Goal: Task Accomplishment & Management: Use online tool/utility

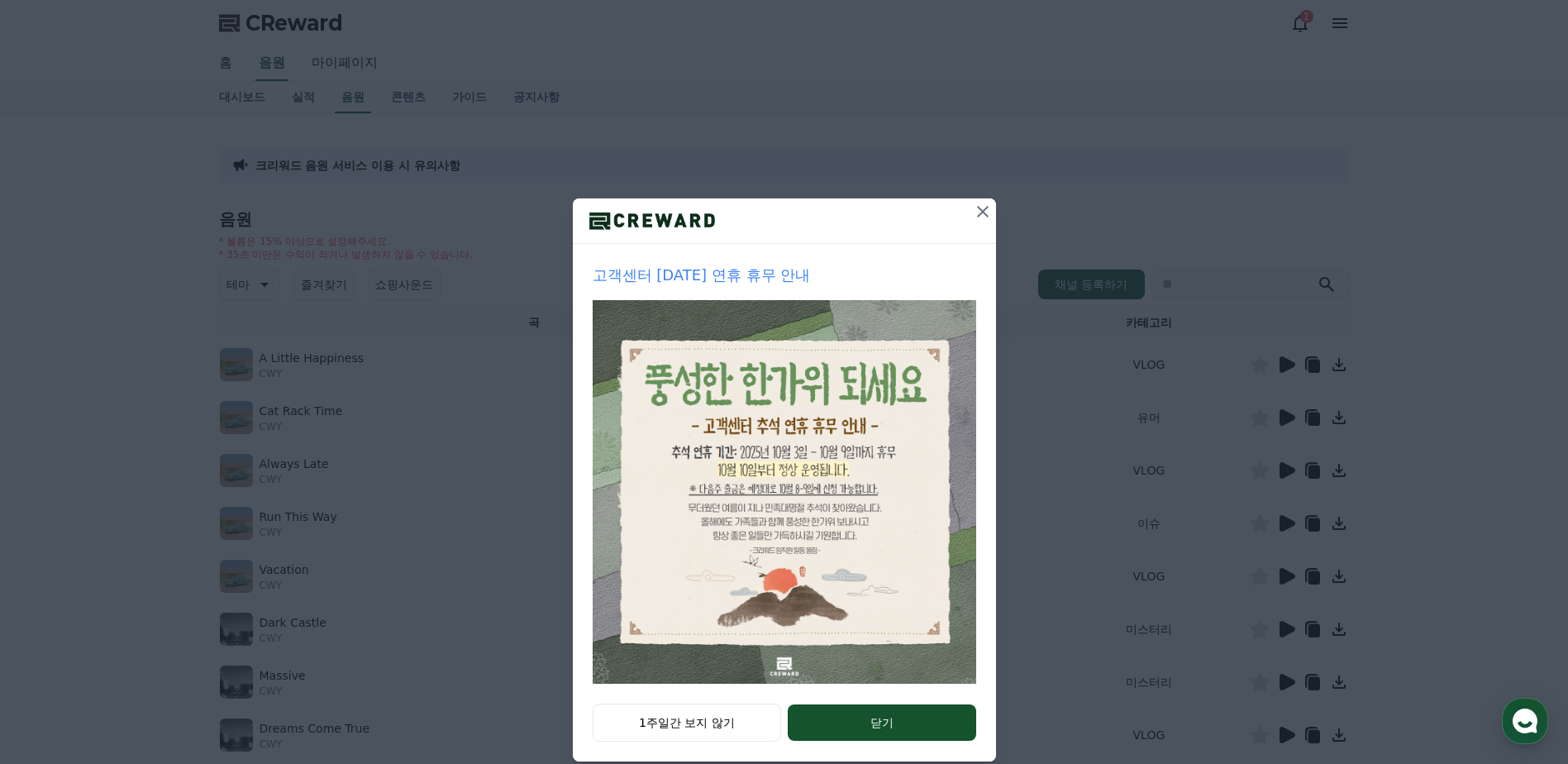
click at [978, 207] on icon at bounding box center [982, 211] width 20 height 20
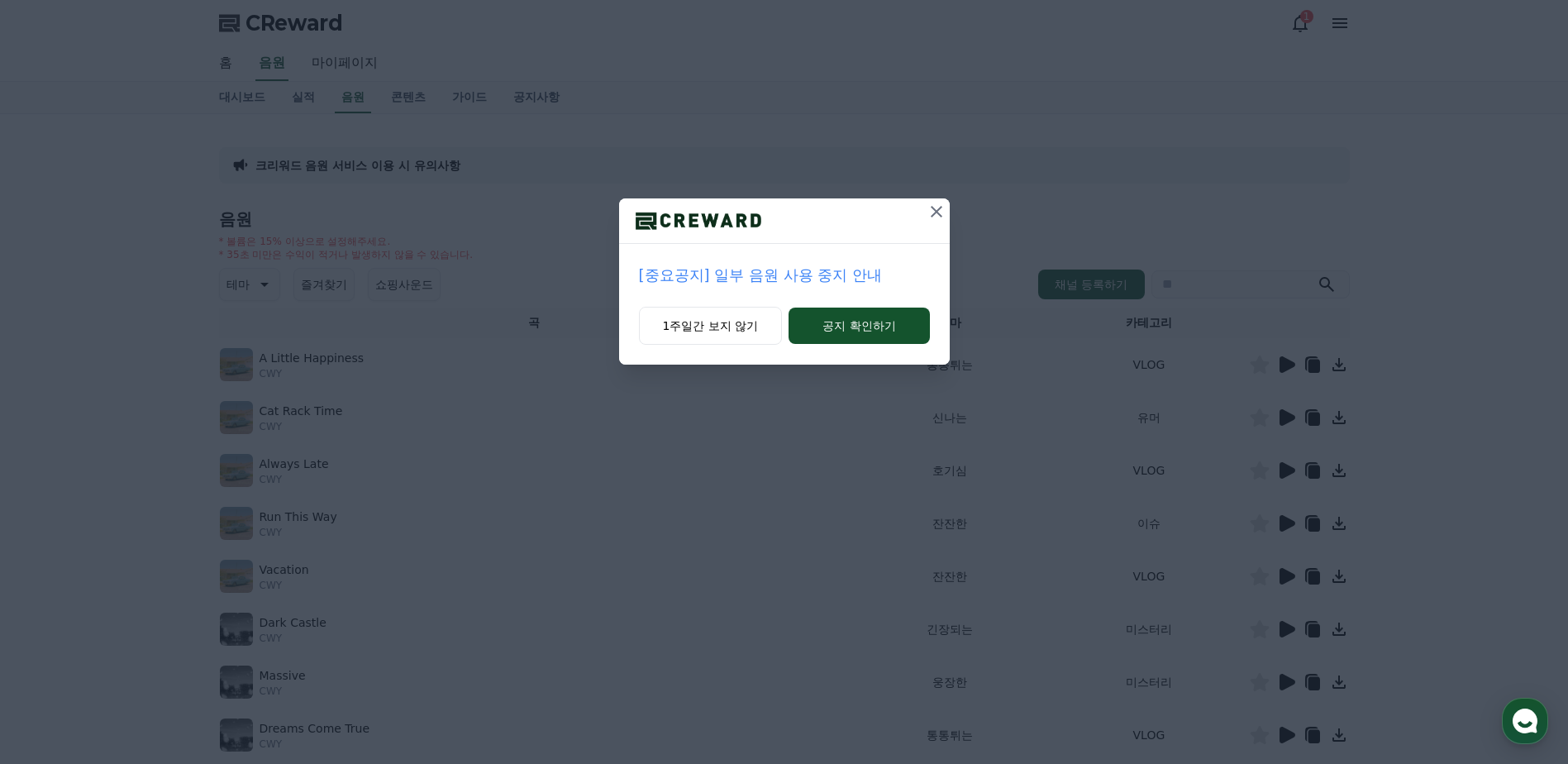
click at [932, 214] on icon at bounding box center [936, 211] width 20 height 20
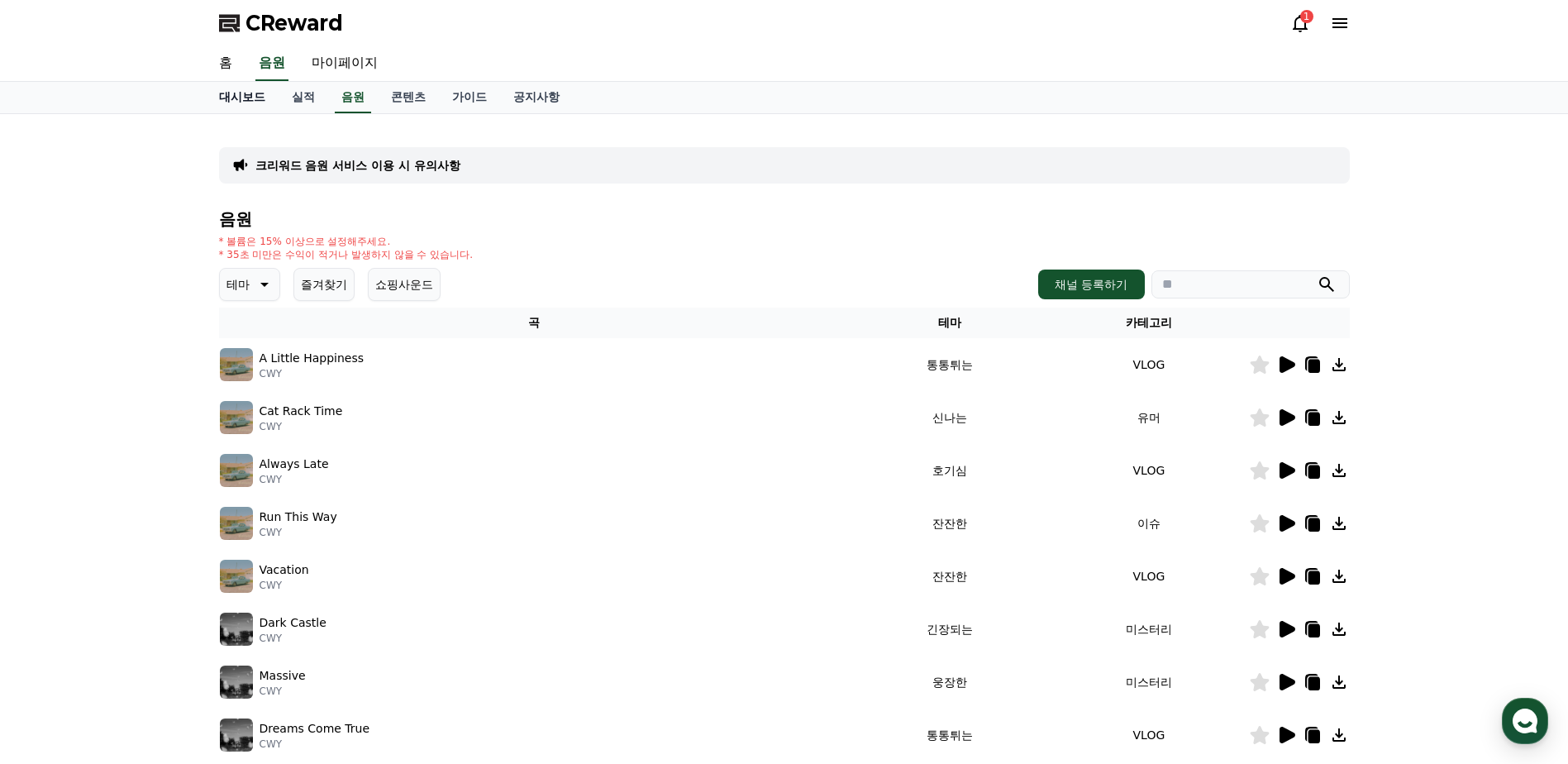
click at [239, 92] on link "대시보드" at bounding box center [242, 98] width 73 height 32
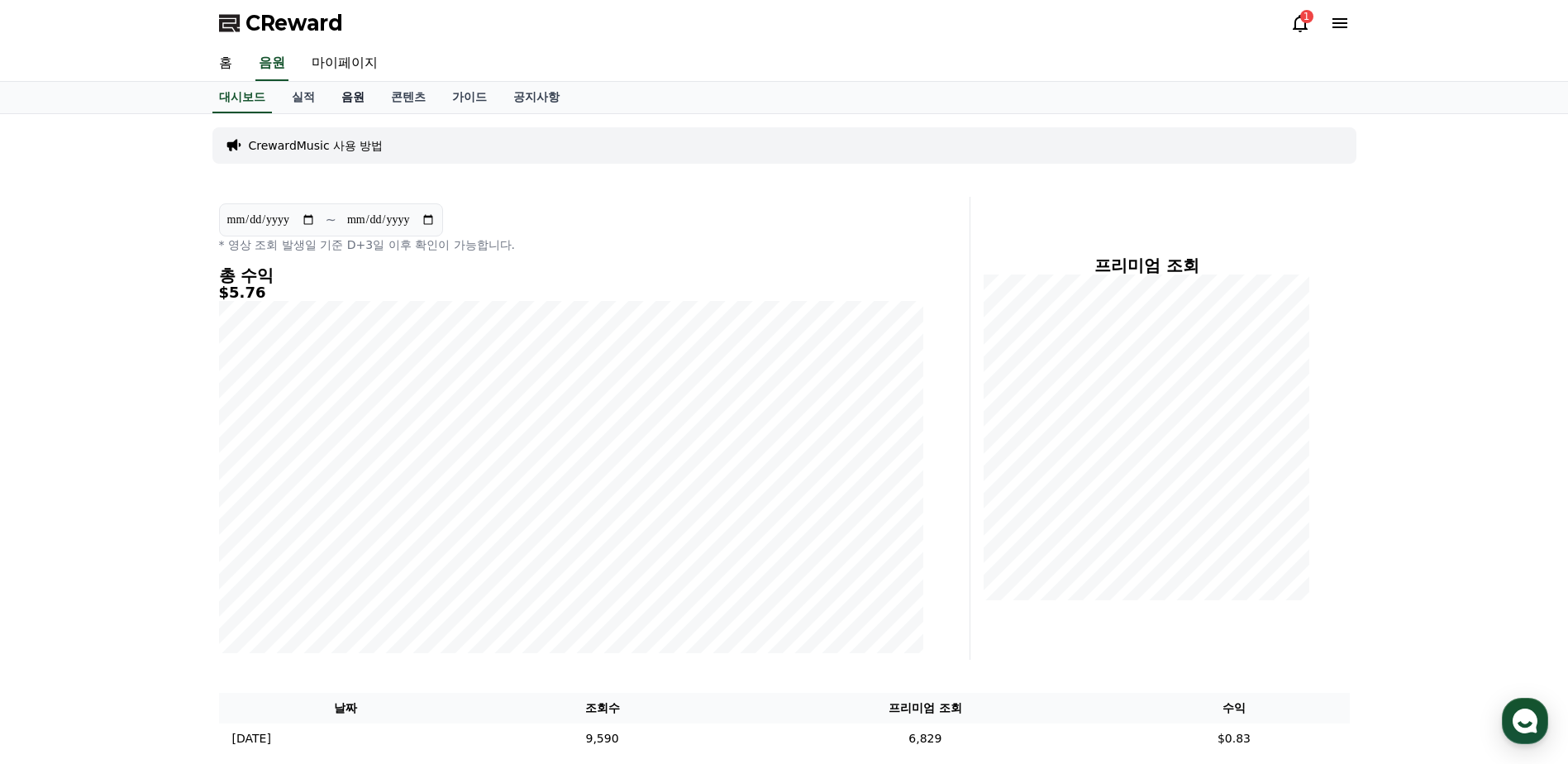
click at [346, 93] on link "음원" at bounding box center [353, 98] width 50 height 32
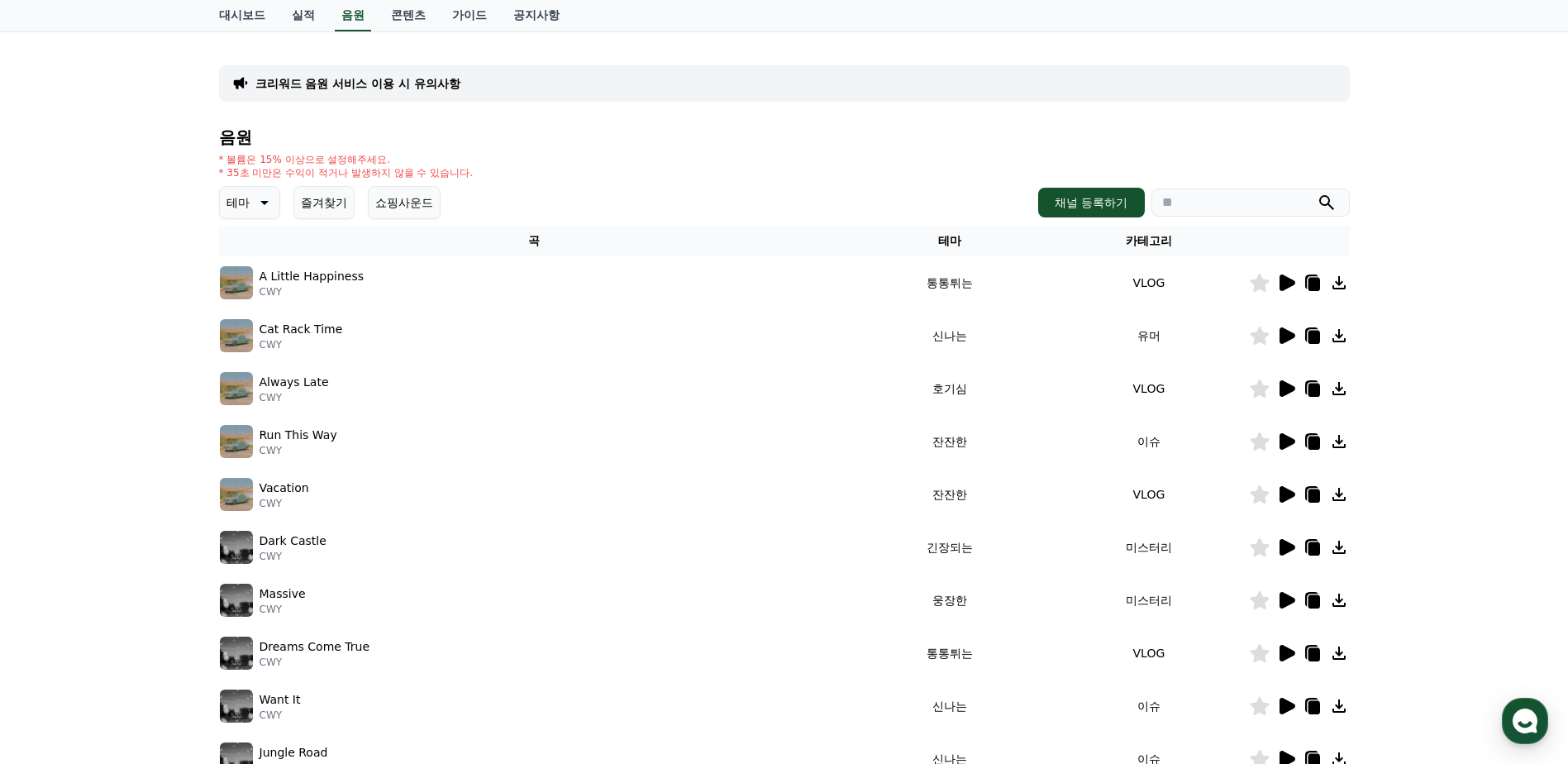
scroll to position [83, 0]
click at [1284, 443] on icon at bounding box center [1287, 440] width 15 height 16
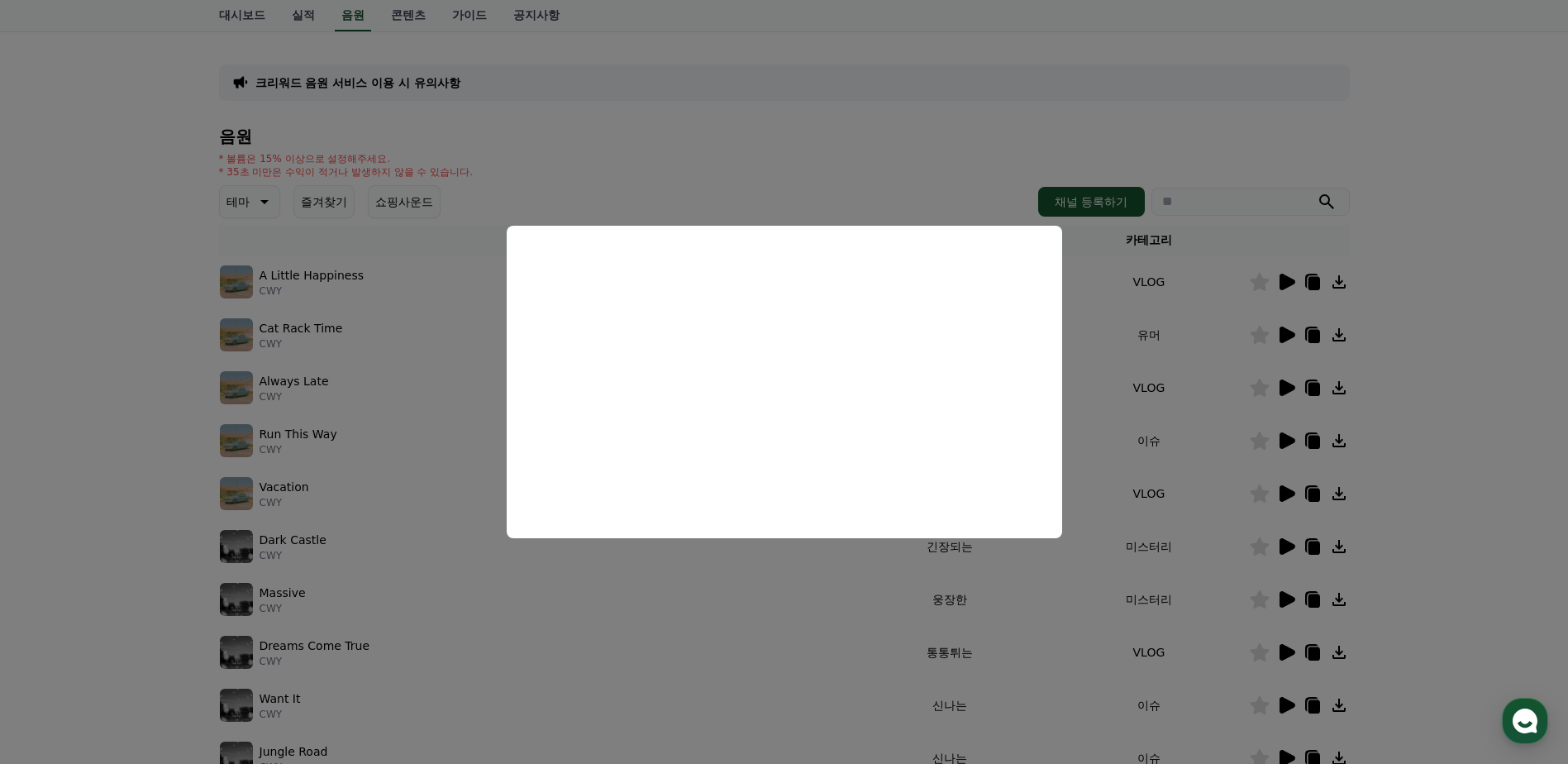
click at [725, 123] on button "close modal" at bounding box center [784, 382] width 1568 height 764
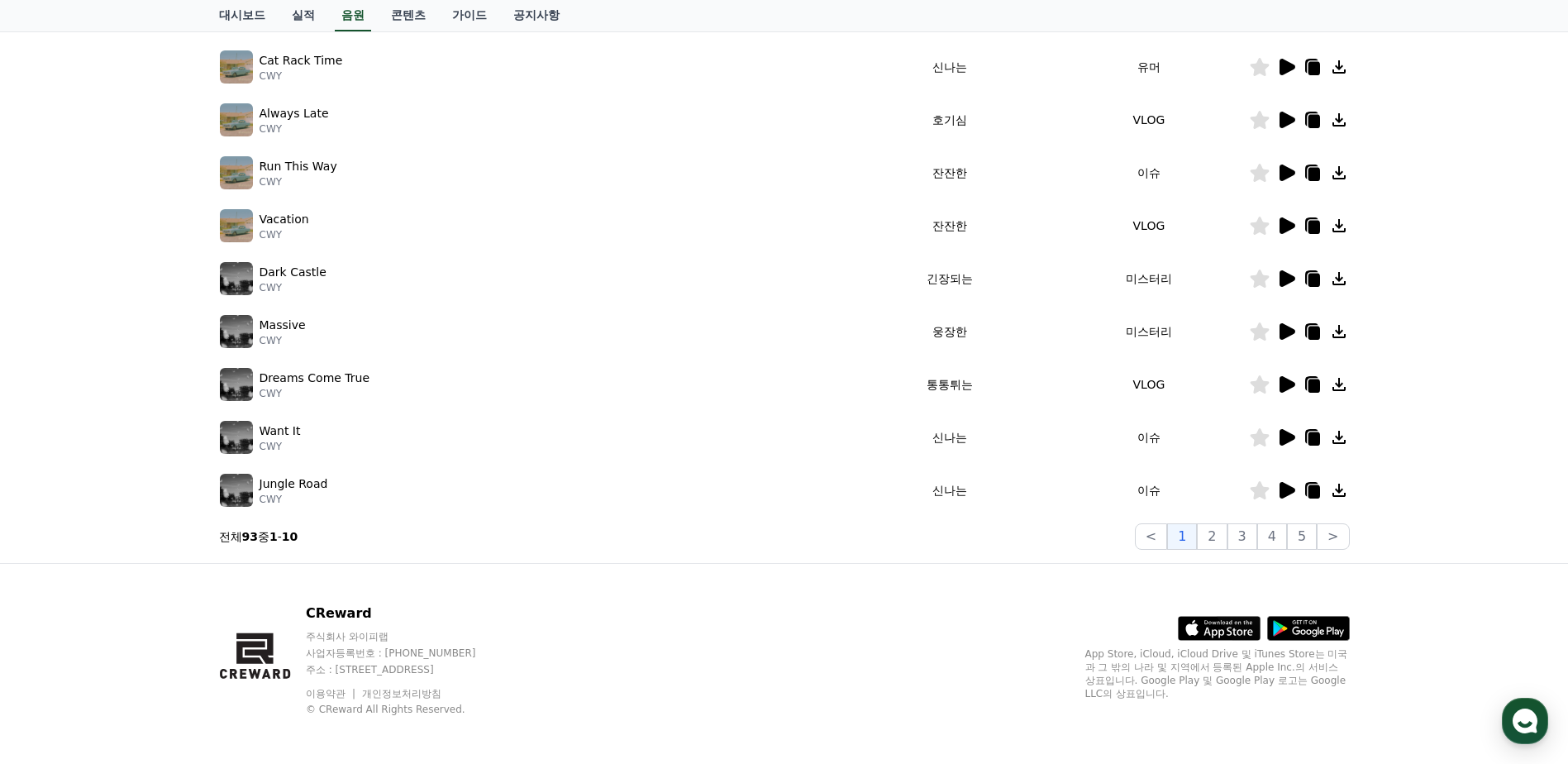
scroll to position [356, 0]
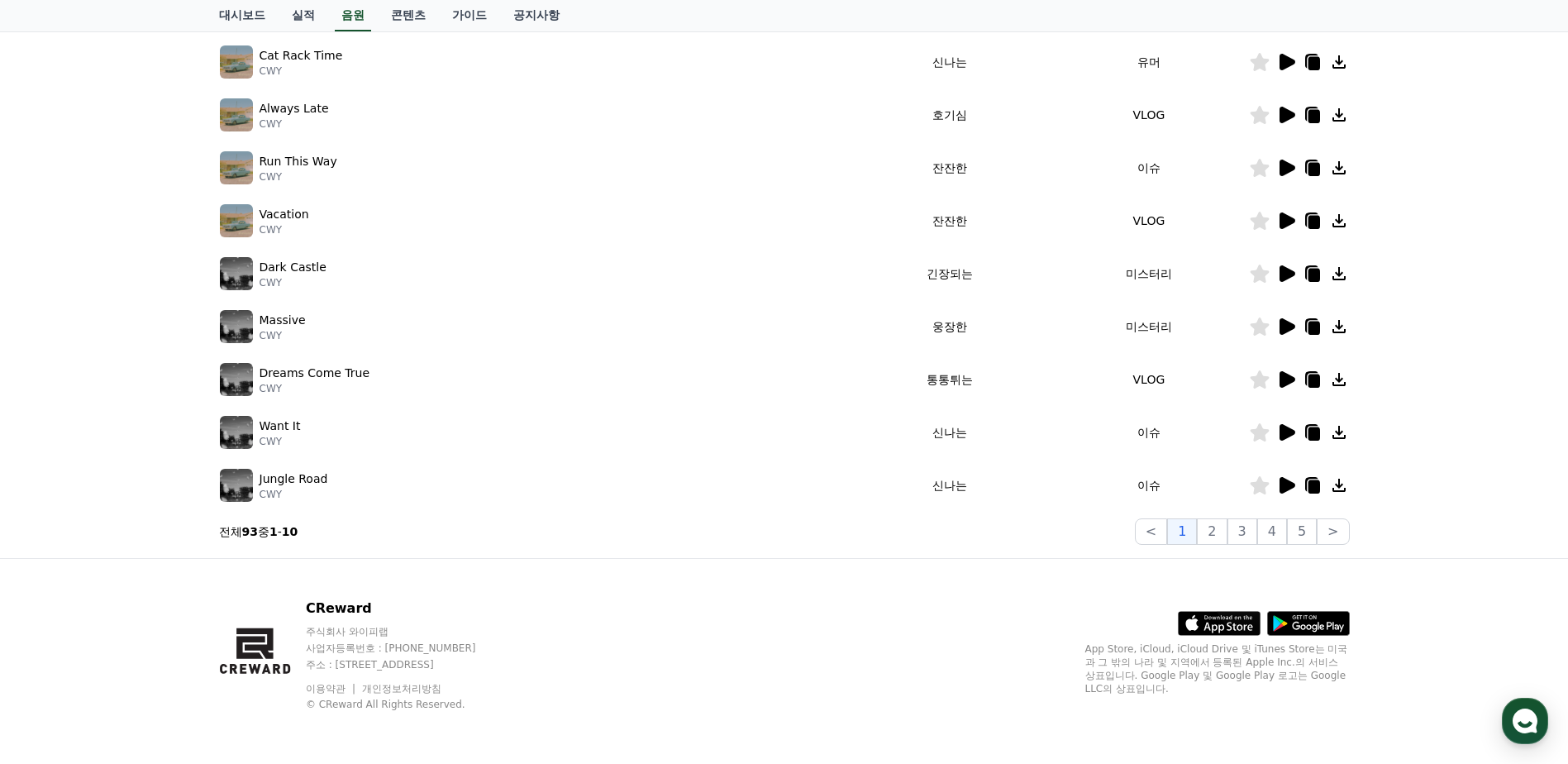
click at [1276, 429] on icon at bounding box center [1286, 432] width 20 height 20
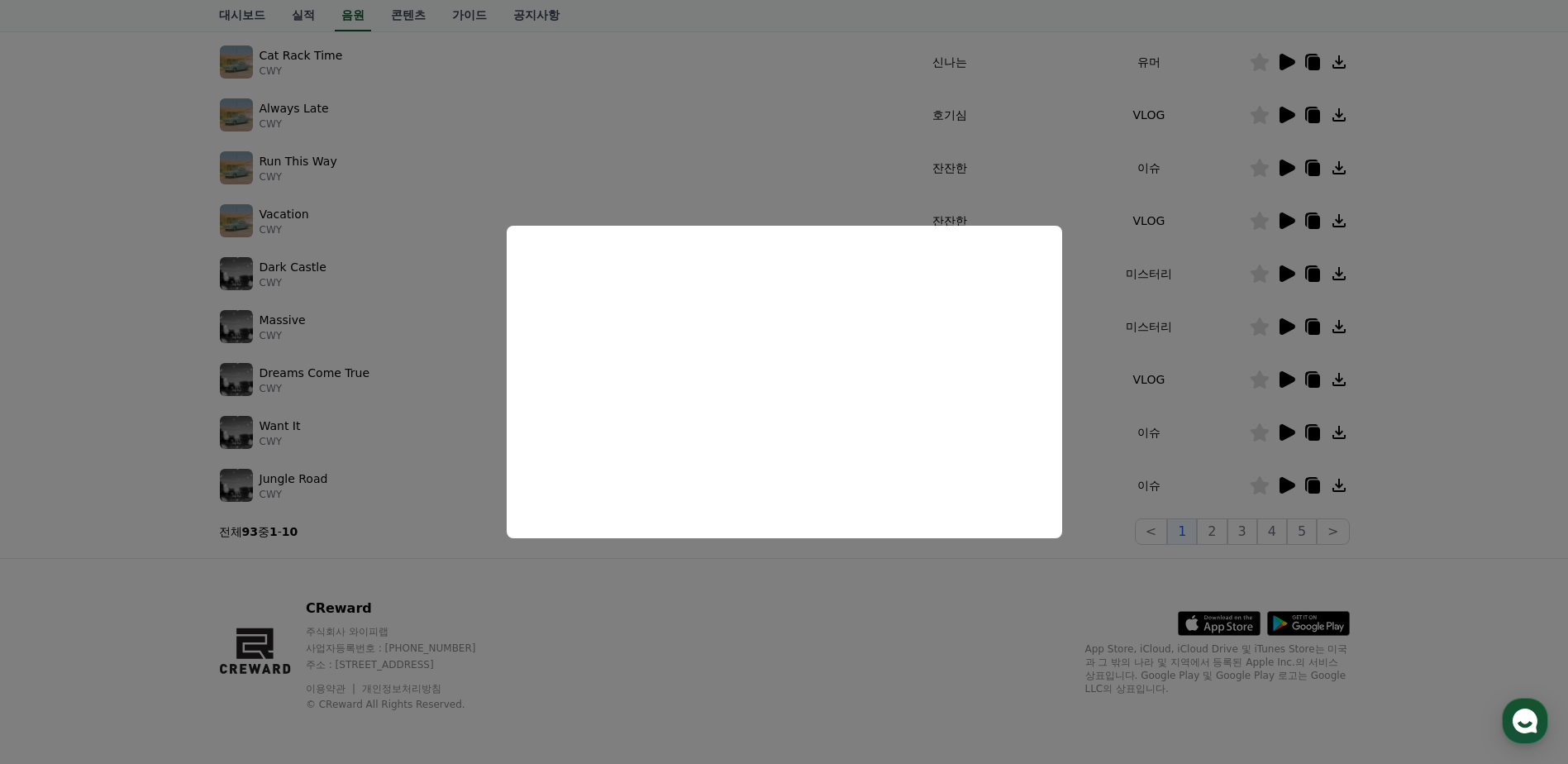
click at [468, 562] on button "close modal" at bounding box center [784, 382] width 1568 height 764
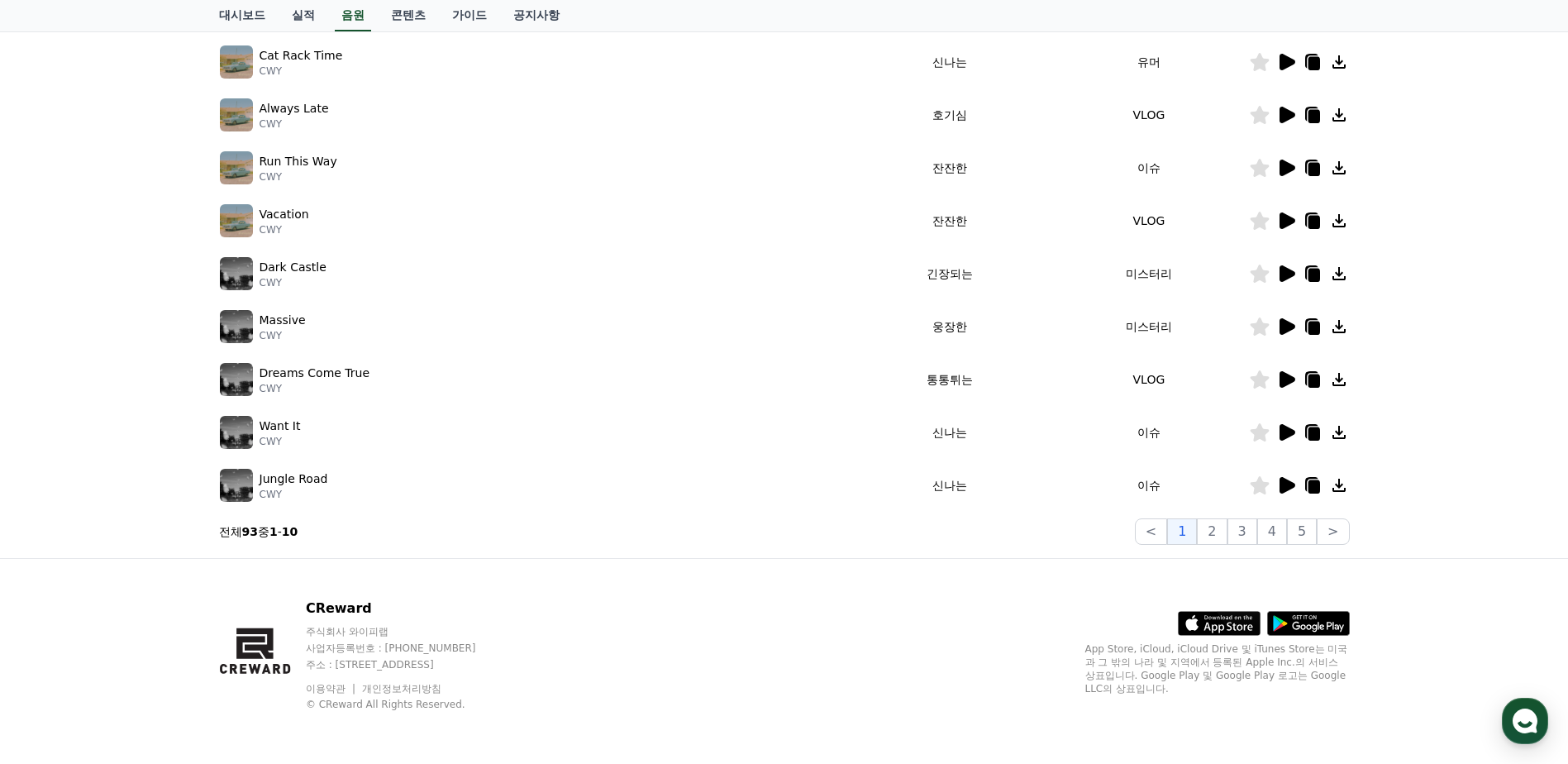
click at [388, 483] on div "Jungle Road CWY" at bounding box center [535, 485] width 630 height 33
click at [1275, 482] on div at bounding box center [1299, 485] width 99 height 20
click at [1282, 483] on icon at bounding box center [1287, 485] width 15 height 16
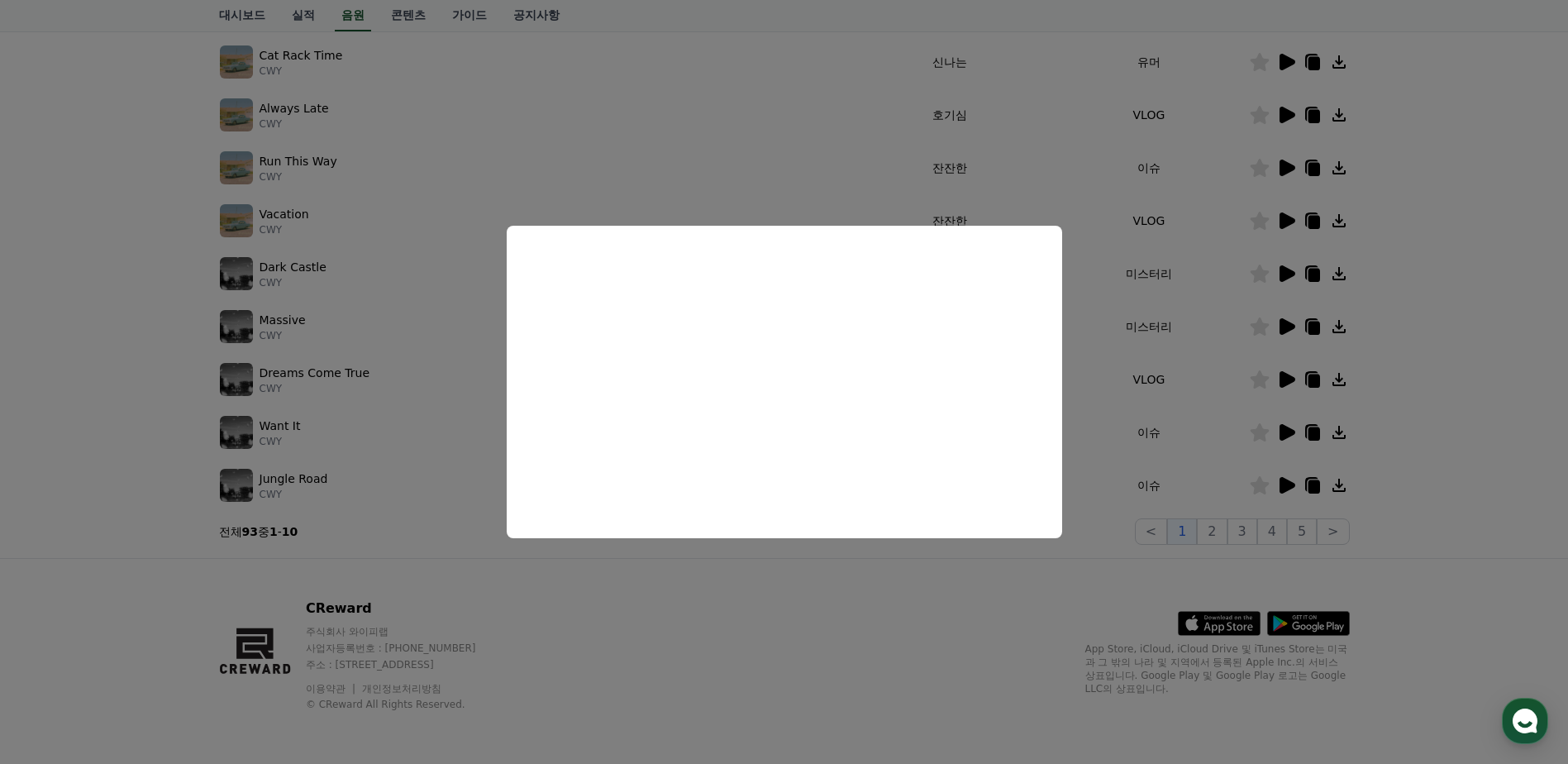
click at [384, 531] on button "close modal" at bounding box center [784, 382] width 1568 height 764
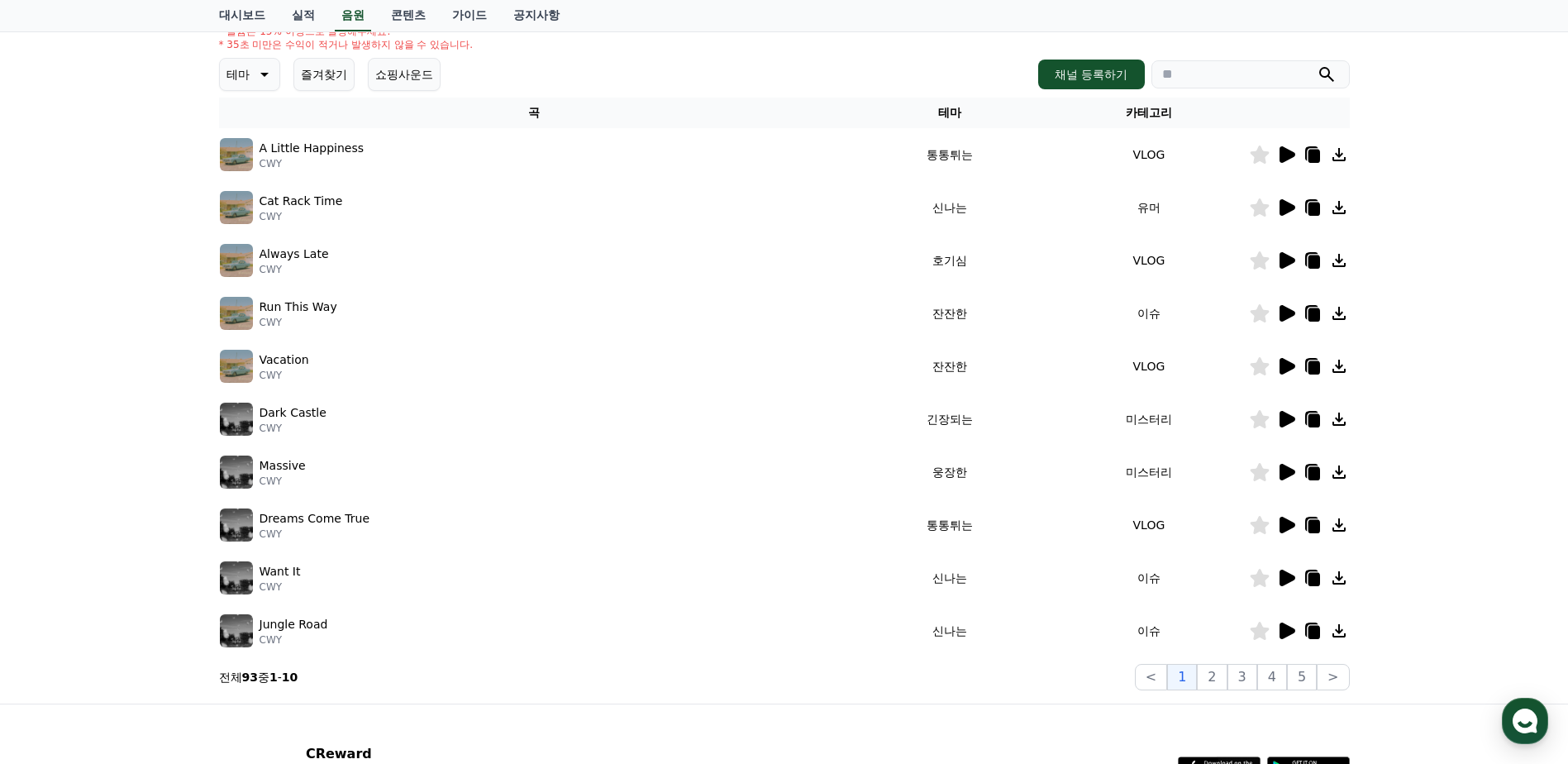
scroll to position [25, 0]
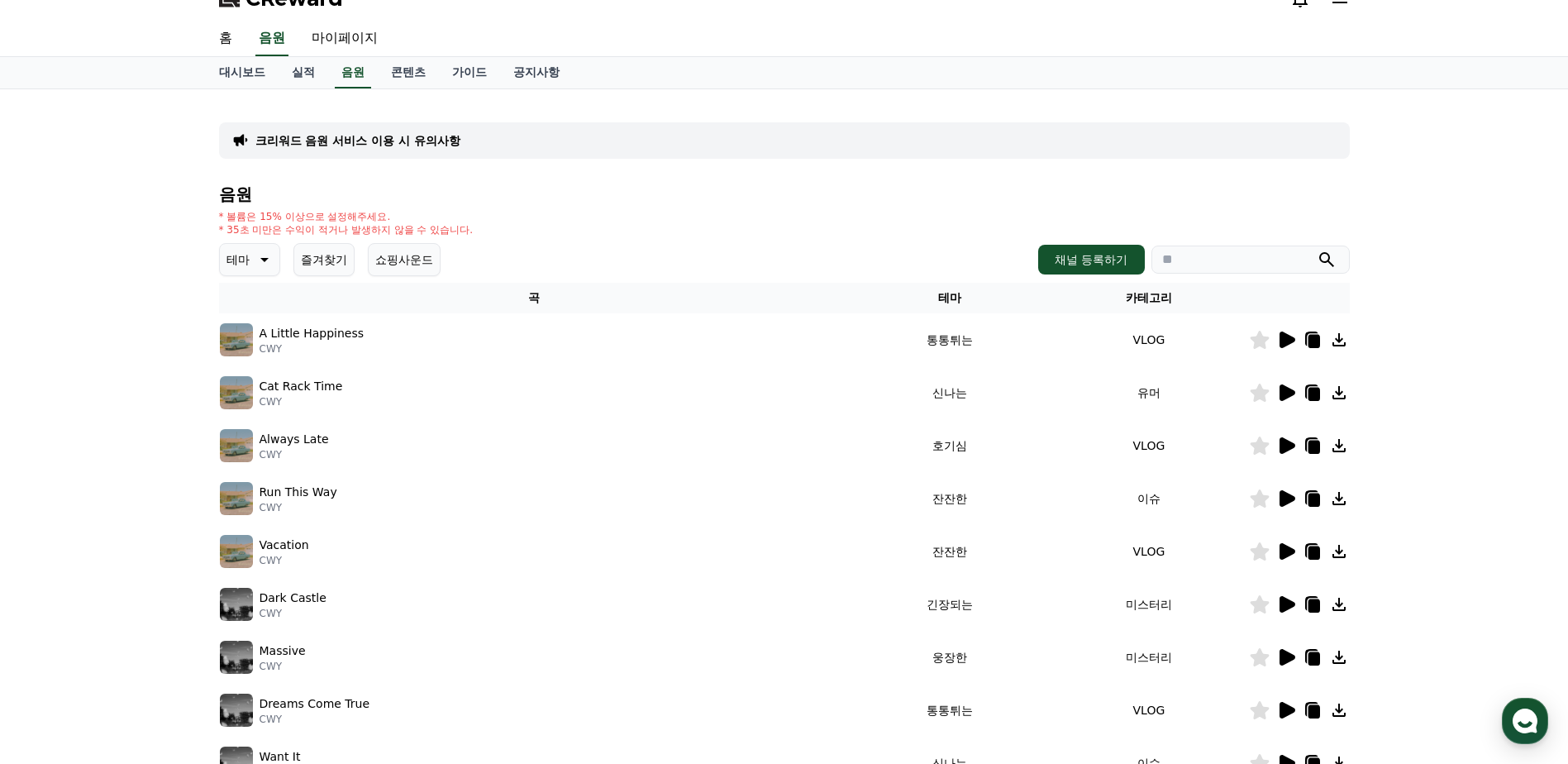
click at [257, 252] on icon at bounding box center [263, 259] width 20 height 20
click at [248, 357] on button "반전" at bounding box center [240, 356] width 37 height 37
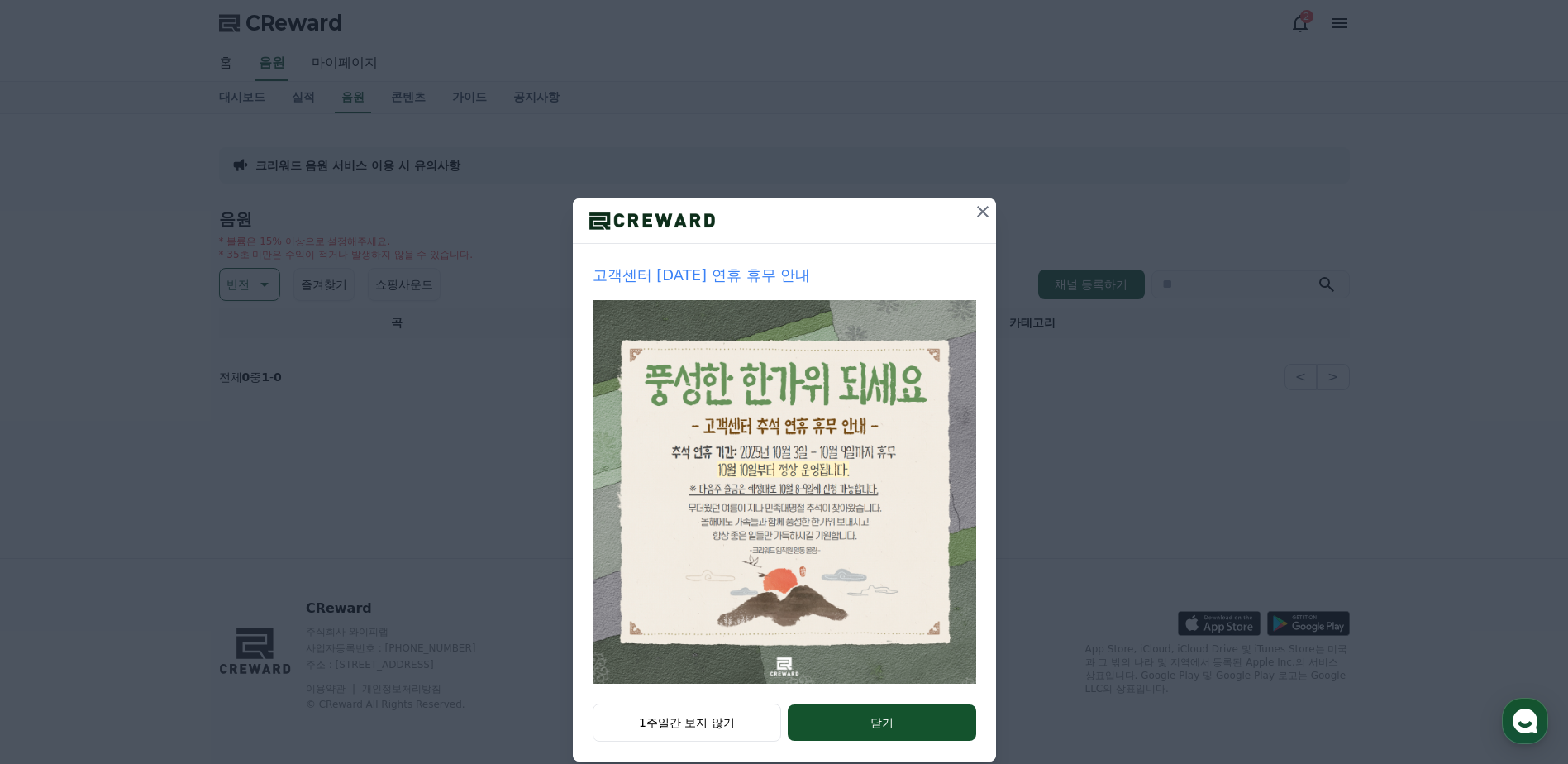
click at [973, 206] on icon at bounding box center [982, 211] width 20 height 20
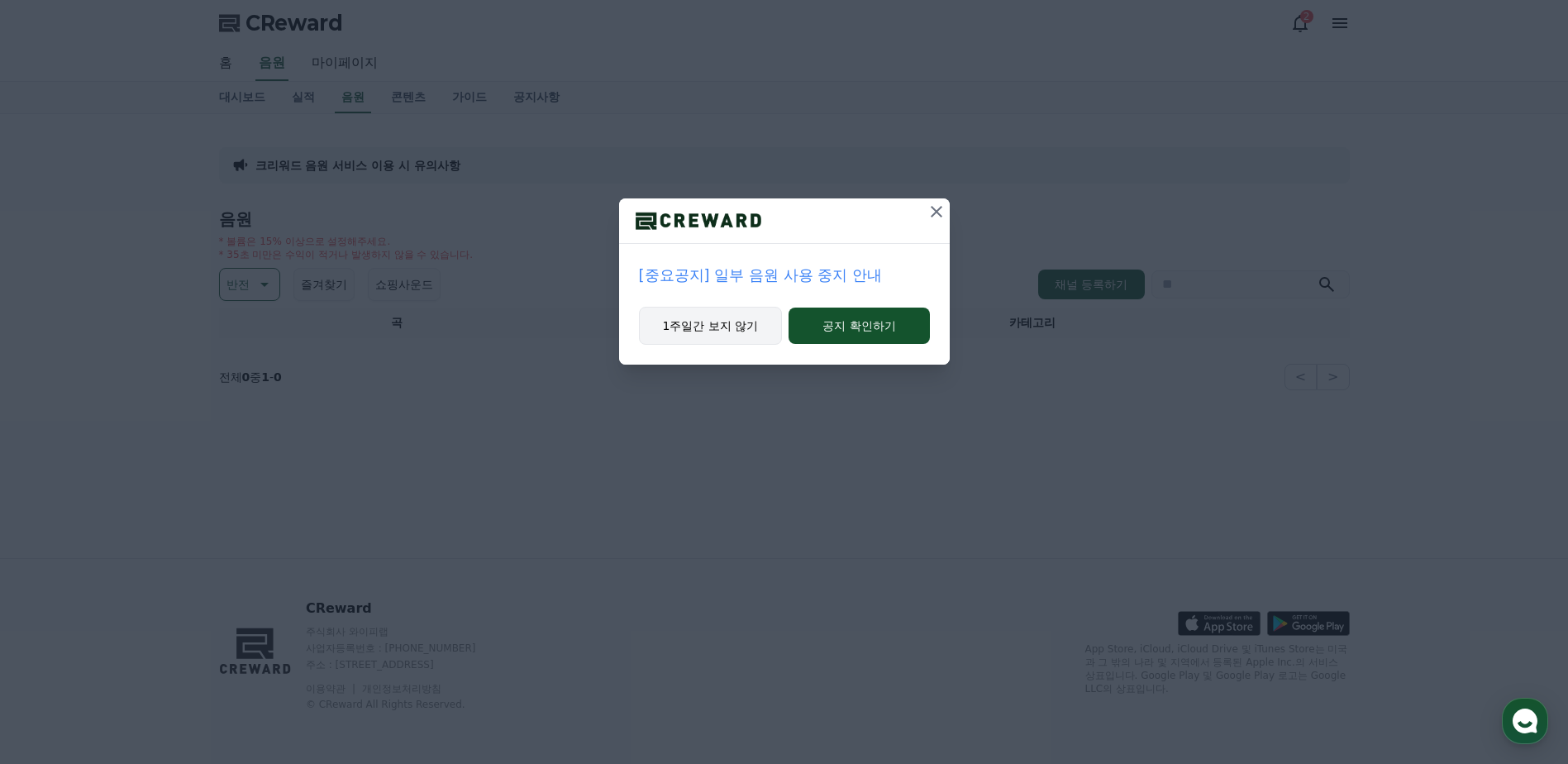
click at [709, 321] on button "1주일간 보지 않기" at bounding box center [711, 326] width 144 height 38
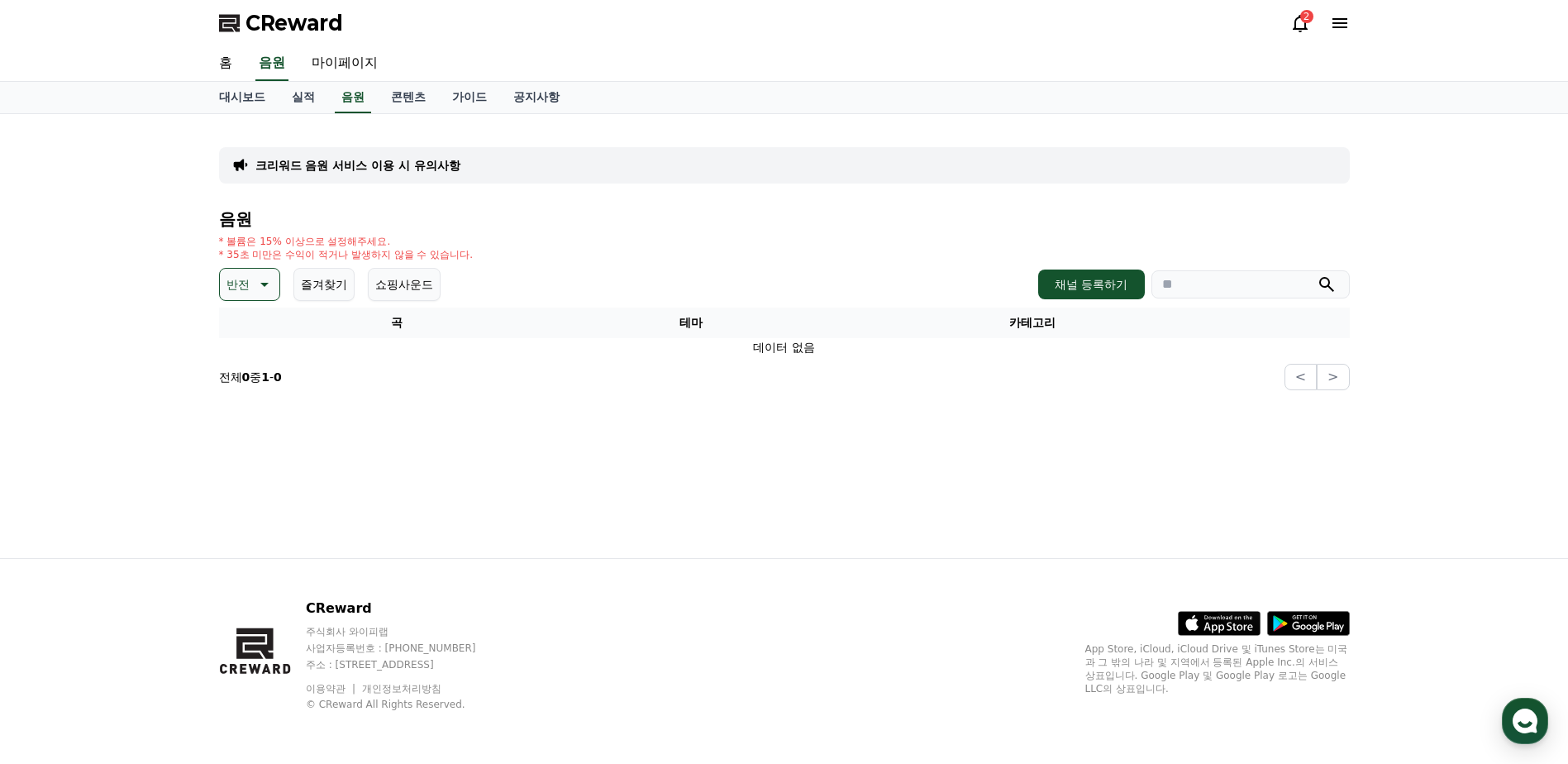
click at [262, 288] on icon at bounding box center [263, 284] width 20 height 20
click at [255, 422] on button "즐거움" at bounding box center [246, 427] width 48 height 37
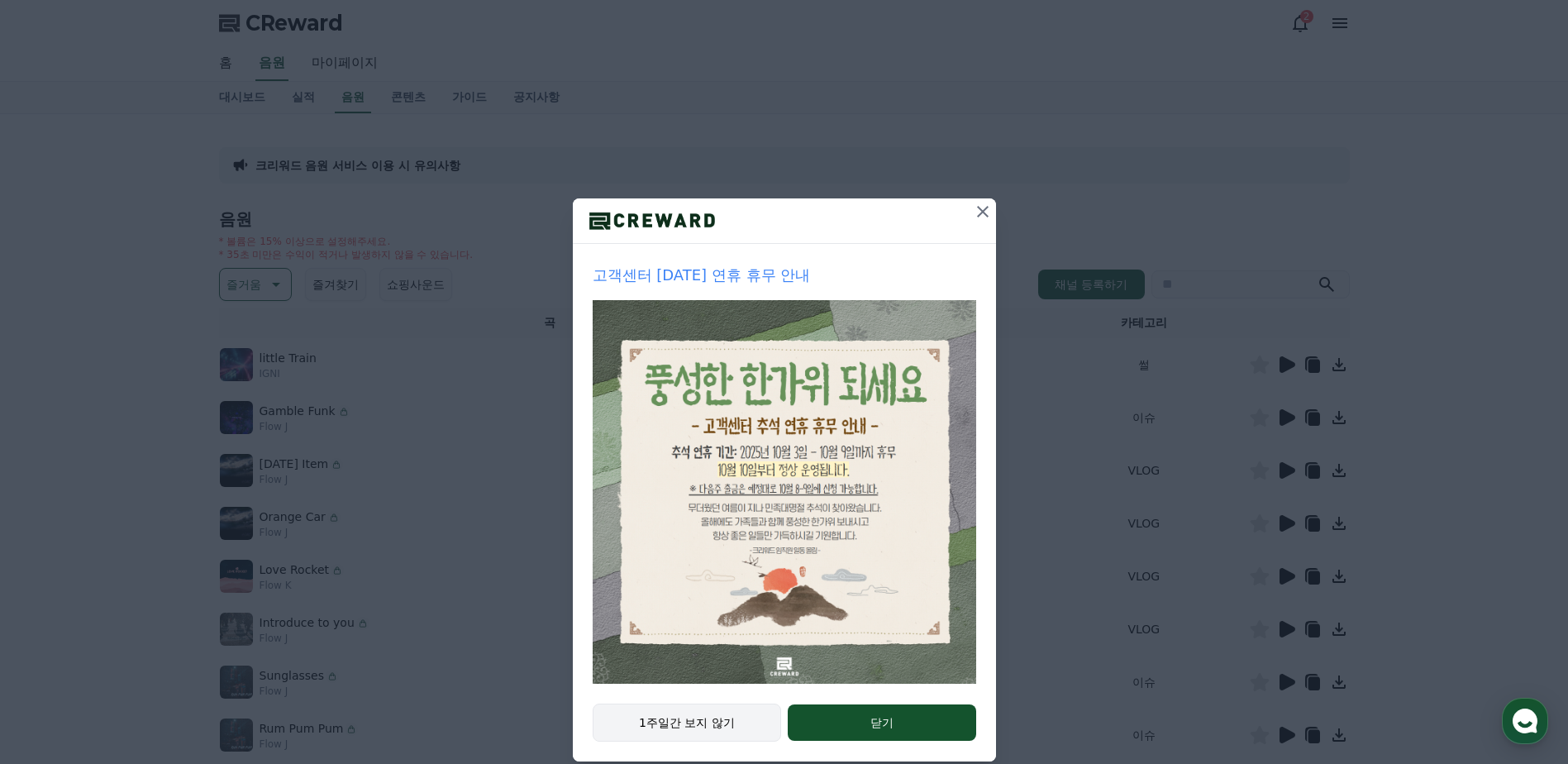
click at [665, 724] on button "1주일간 보지 않기" at bounding box center [687, 722] width 189 height 38
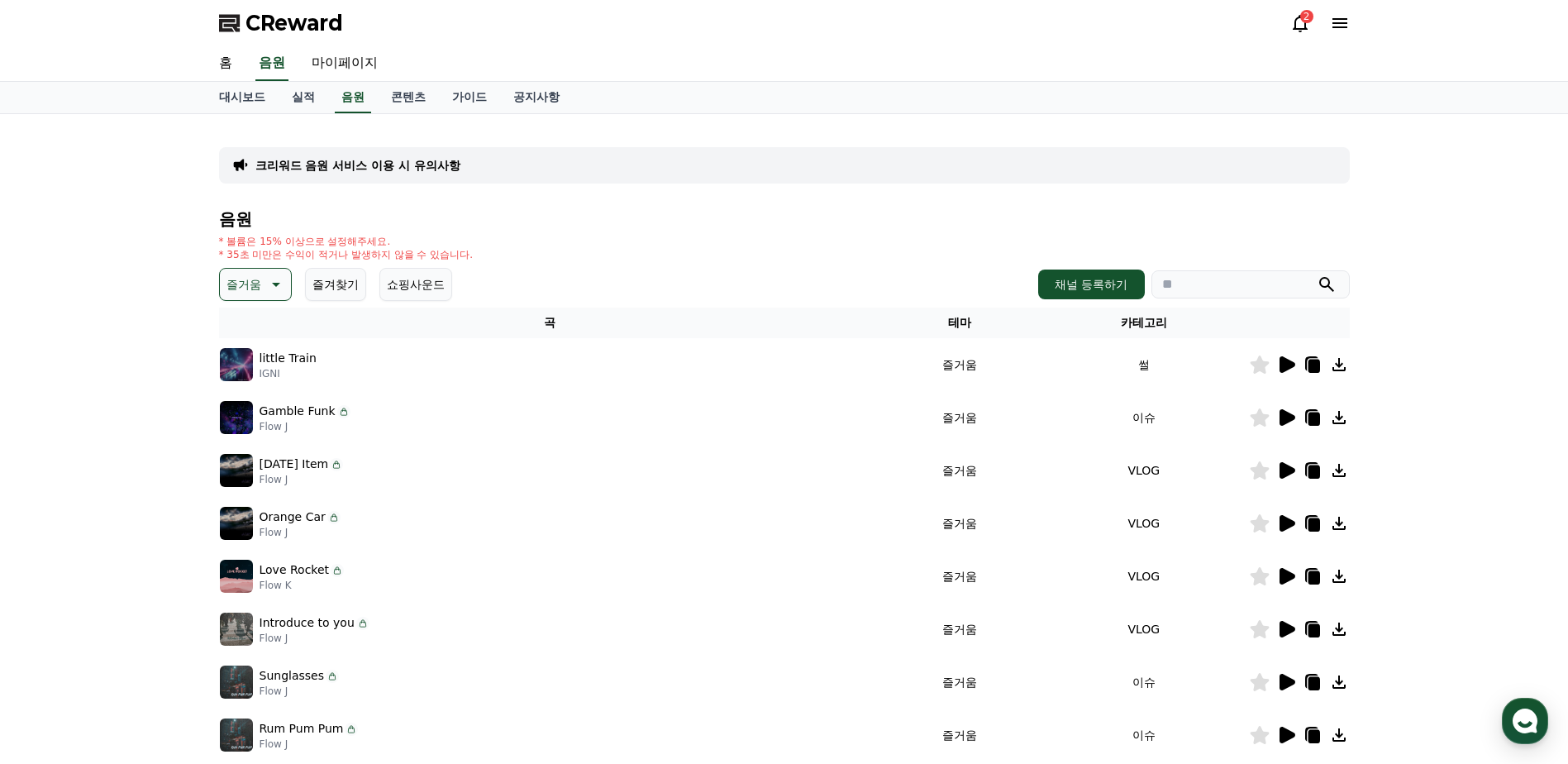
click at [1284, 366] on icon at bounding box center [1287, 364] width 15 height 16
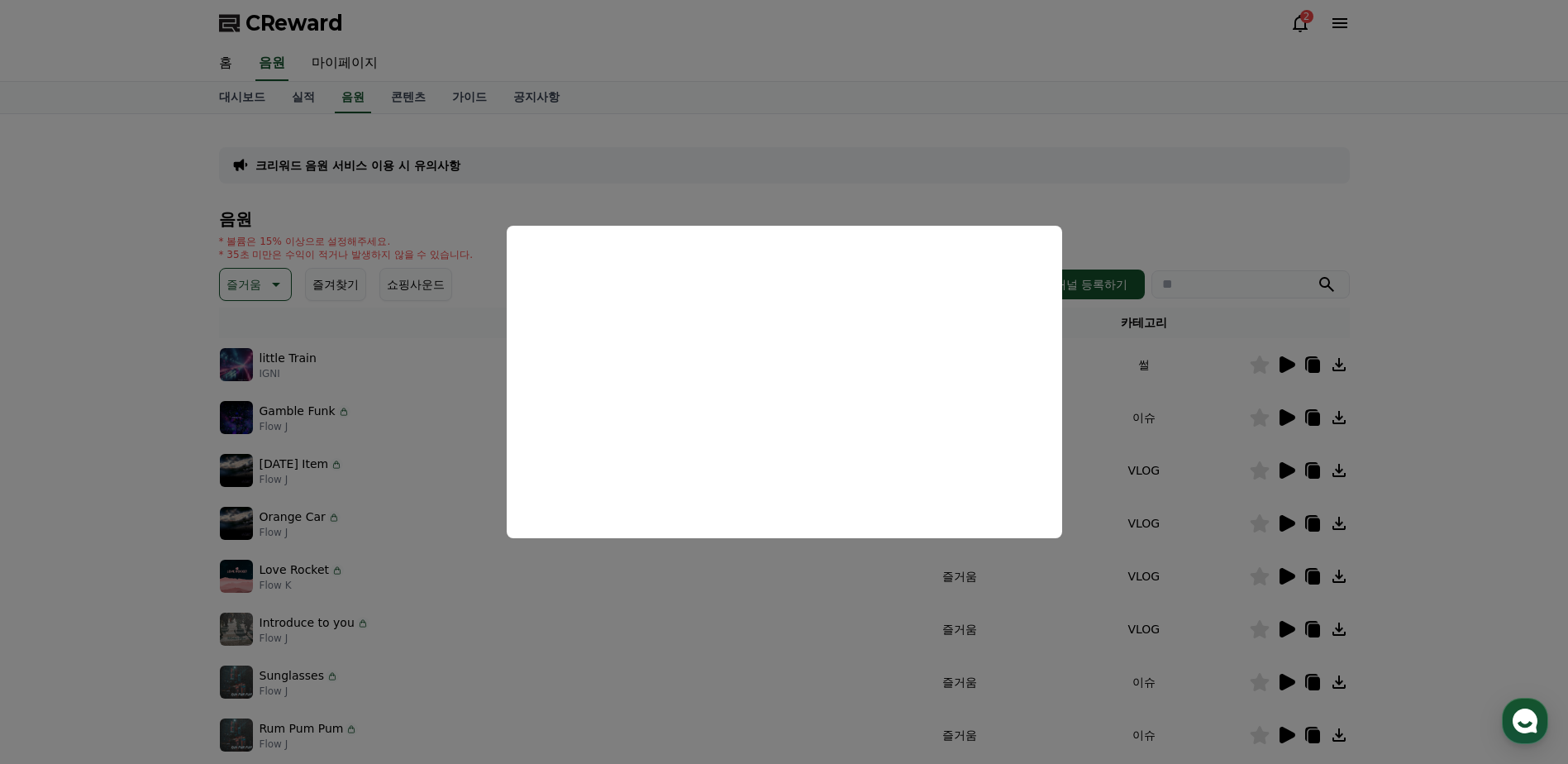
click at [356, 312] on button "close modal" at bounding box center [784, 382] width 1568 height 764
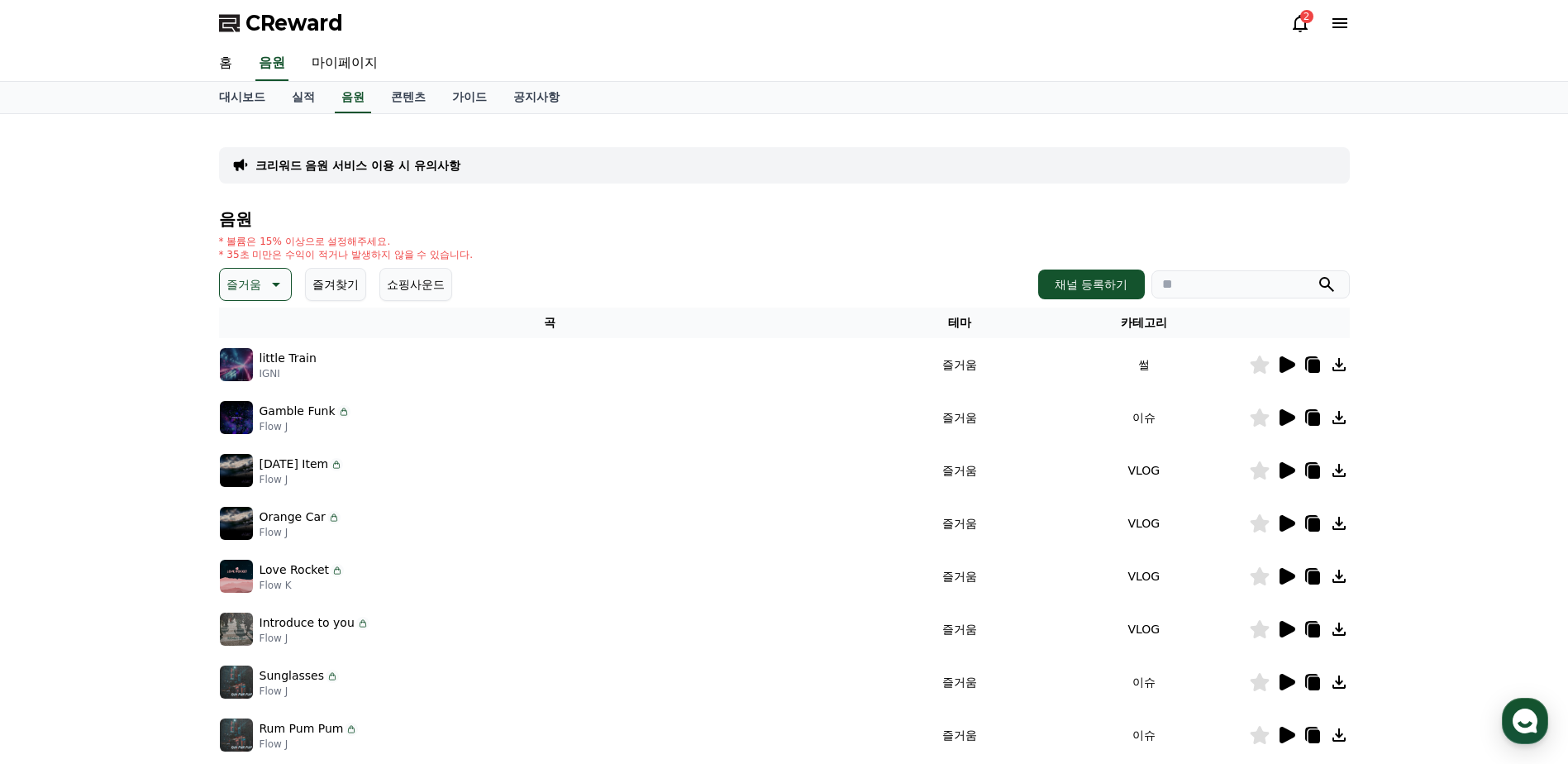
click at [1318, 365] on icon at bounding box center [1314, 365] width 12 height 13
click at [1314, 363] on icon at bounding box center [1314, 365] width 12 height 13
